Goal: Find specific page/section: Find specific page/section

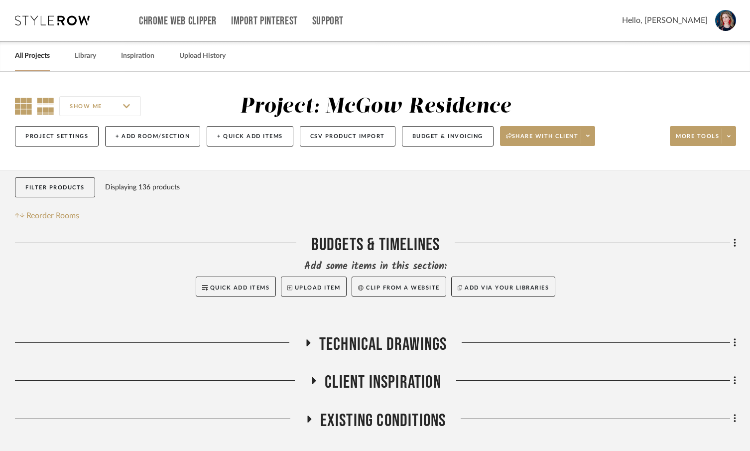
click at [23, 110] on icon at bounding box center [23, 106] width 17 height 17
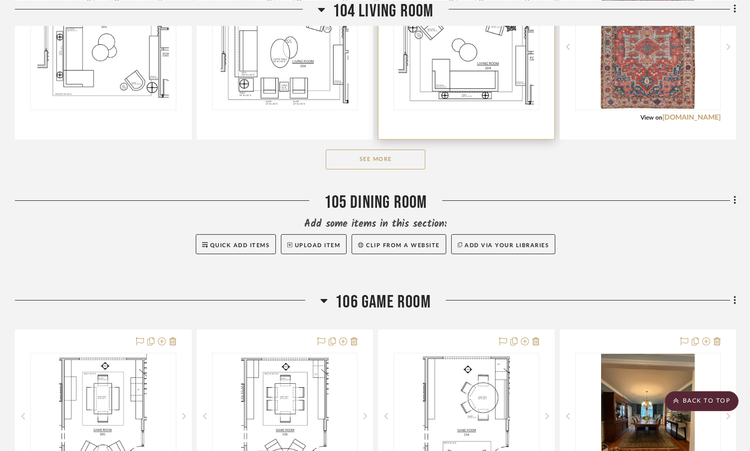
scroll to position [1338, 0]
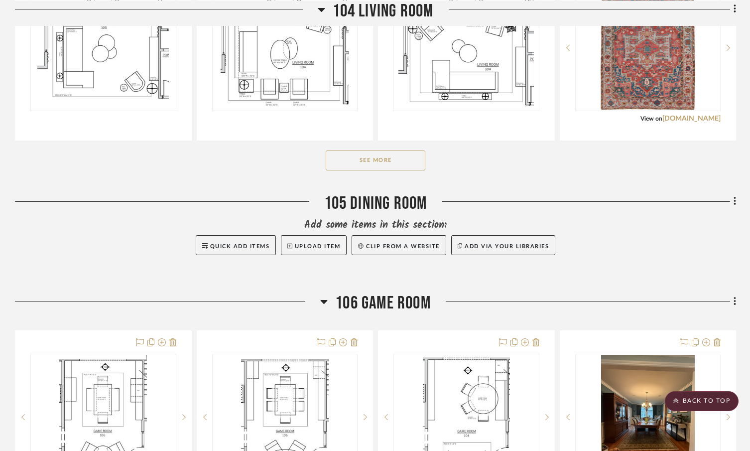
click at [366, 169] on button "See More" at bounding box center [376, 160] width 100 height 20
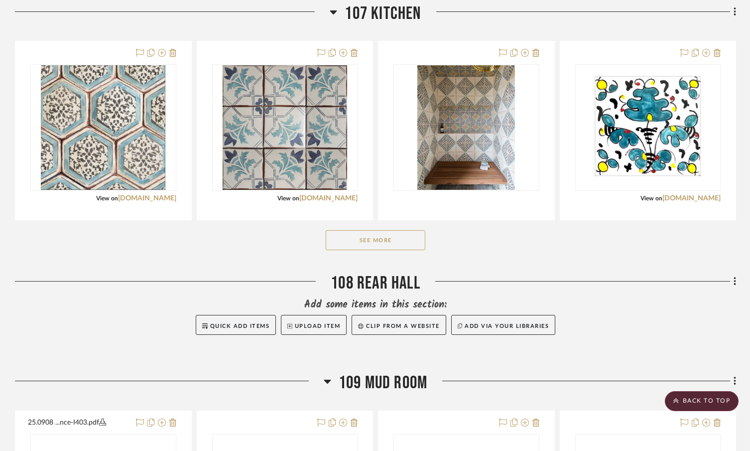
scroll to position [2638, 0]
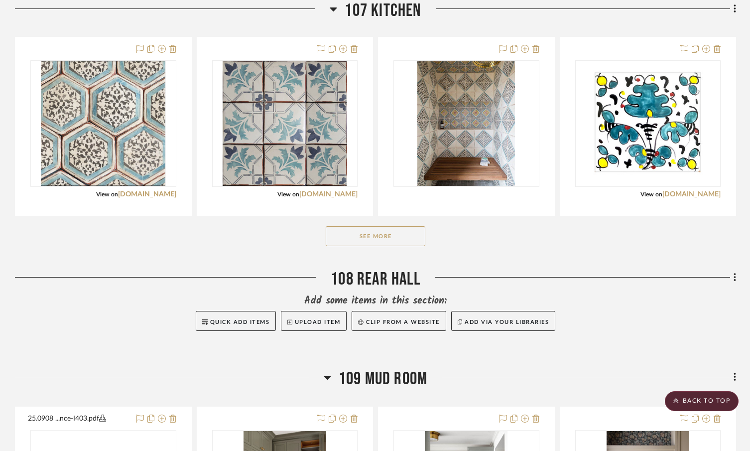
click at [372, 246] on button "See More" at bounding box center [376, 236] width 100 height 20
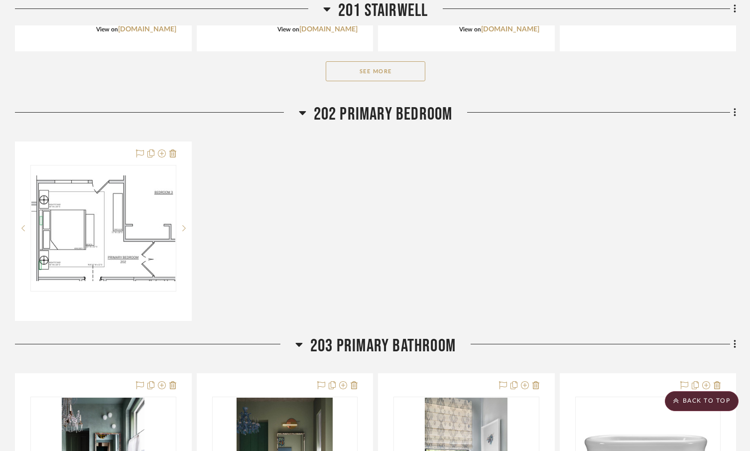
scroll to position [3755, 0]
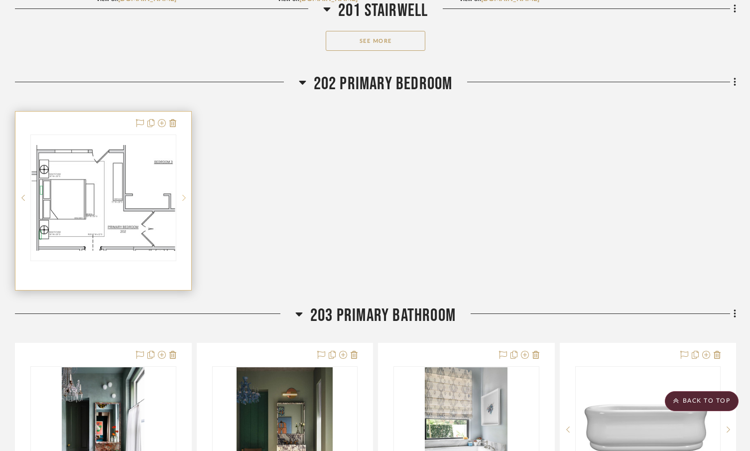
click at [182, 201] on icon at bounding box center [183, 197] width 3 height 7
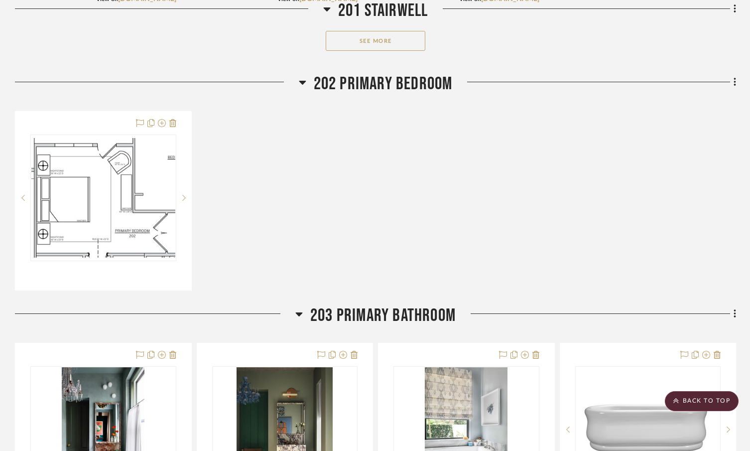
click at [424, 203] on div "25.0909 Primary Bedroom Concepts By Unknown Team Status Internal Client Status …" at bounding box center [375, 200] width 721 height 179
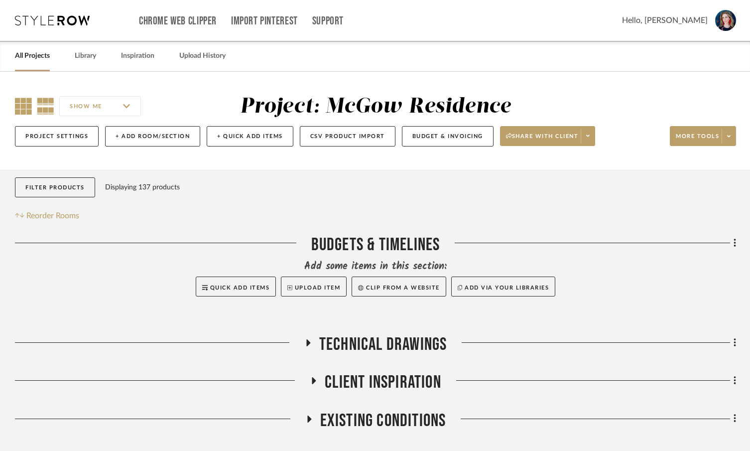
click at [26, 114] on icon at bounding box center [23, 106] width 17 height 17
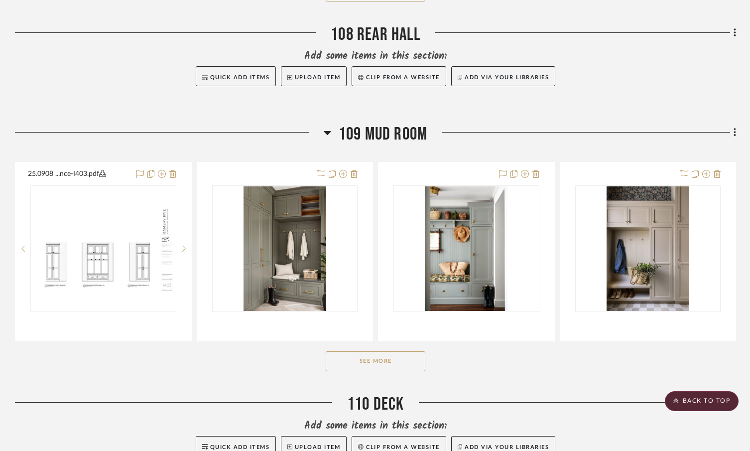
scroll to position [1778, 0]
